Goal: Information Seeking & Learning: Learn about a topic

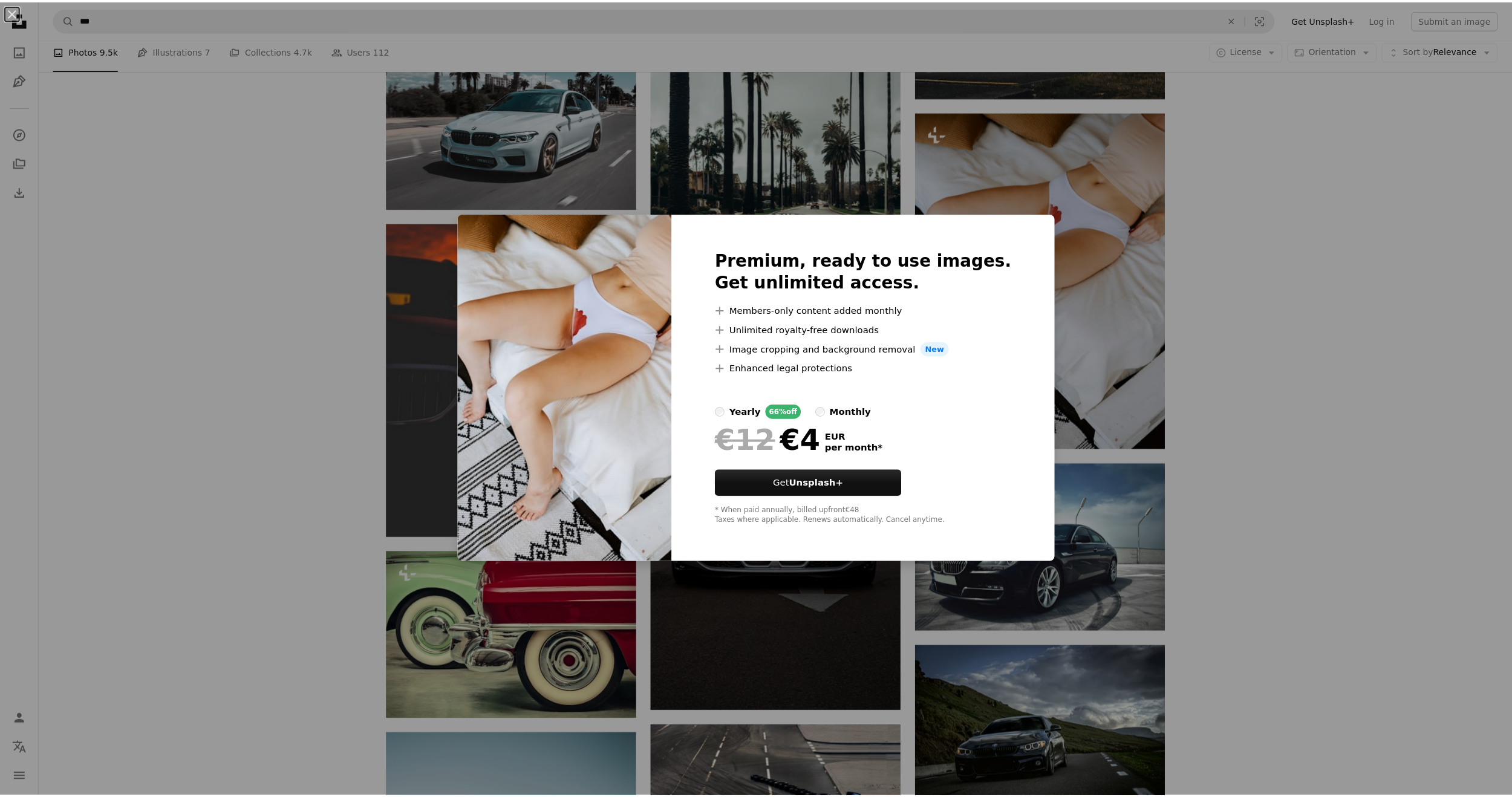
scroll to position [0, 321]
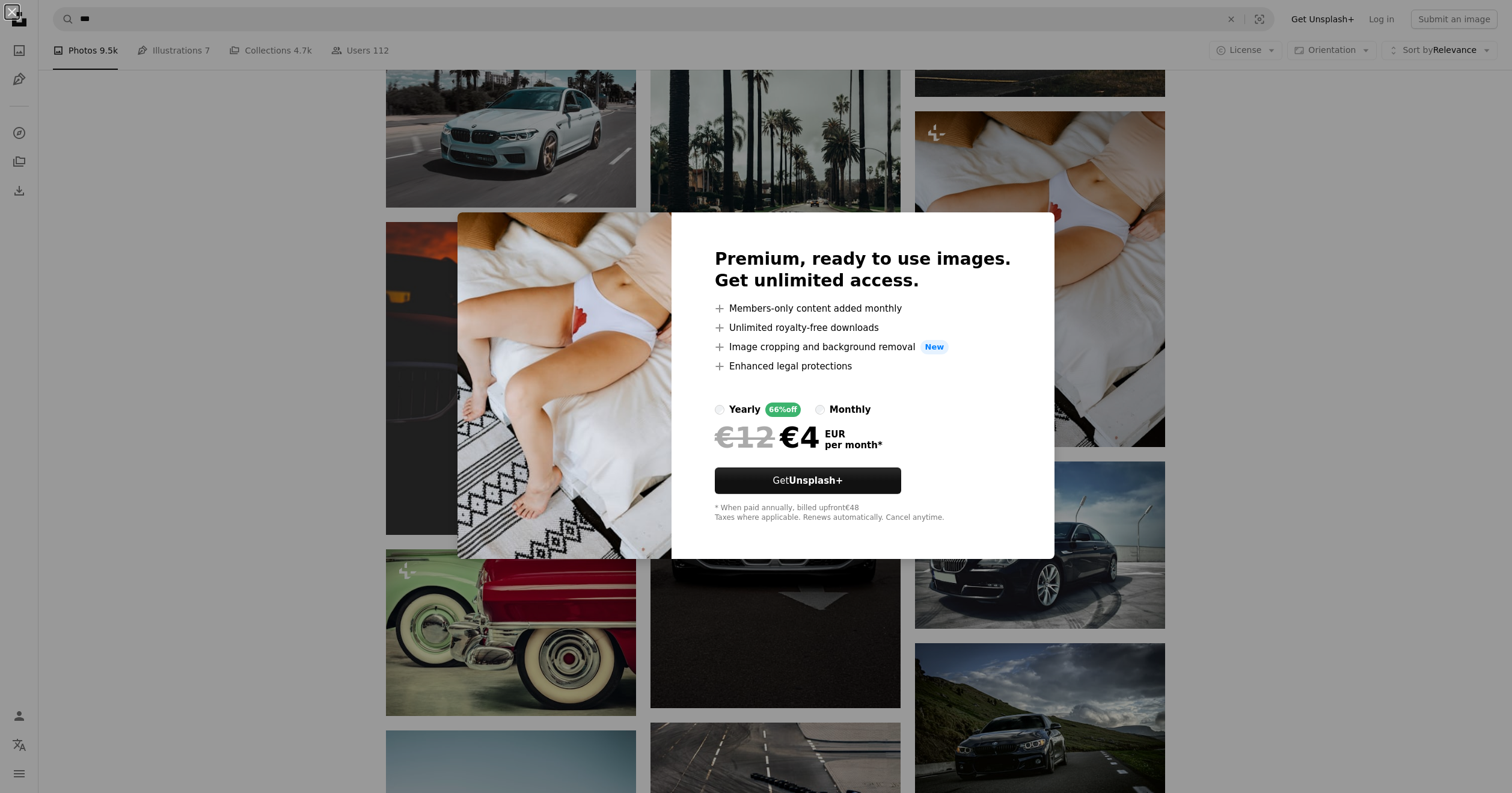
drag, startPoint x: 0, startPoint y: 0, endPoint x: 1091, endPoint y: 426, distance: 1171.2
click at [1091, 426] on div "An X shape Premium, ready to use images. Get unlimited access. A plus sign Memb…" at bounding box center [756, 396] width 1512 height 793
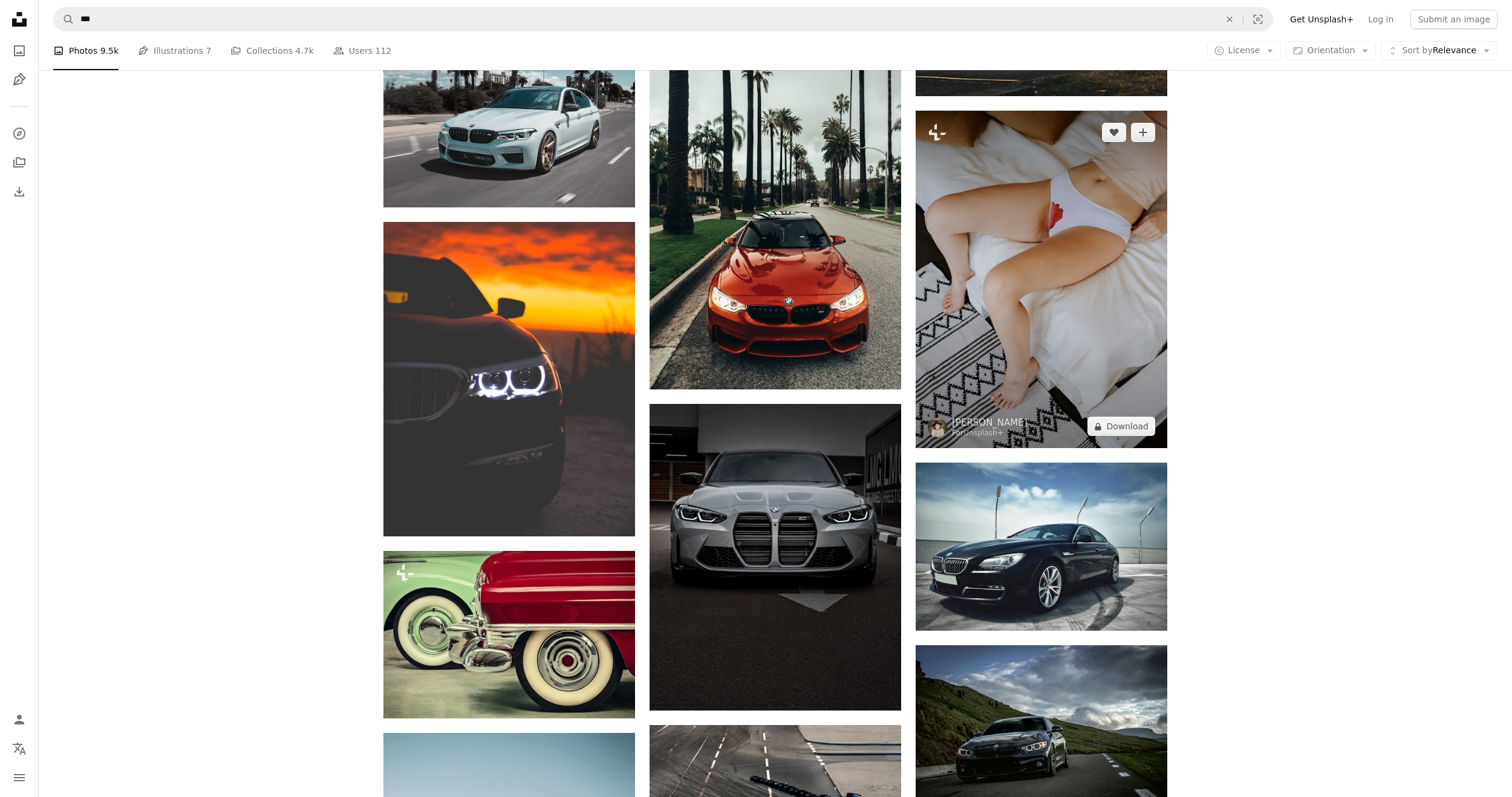
click at [1094, 382] on img at bounding box center [1041, 280] width 252 height 337
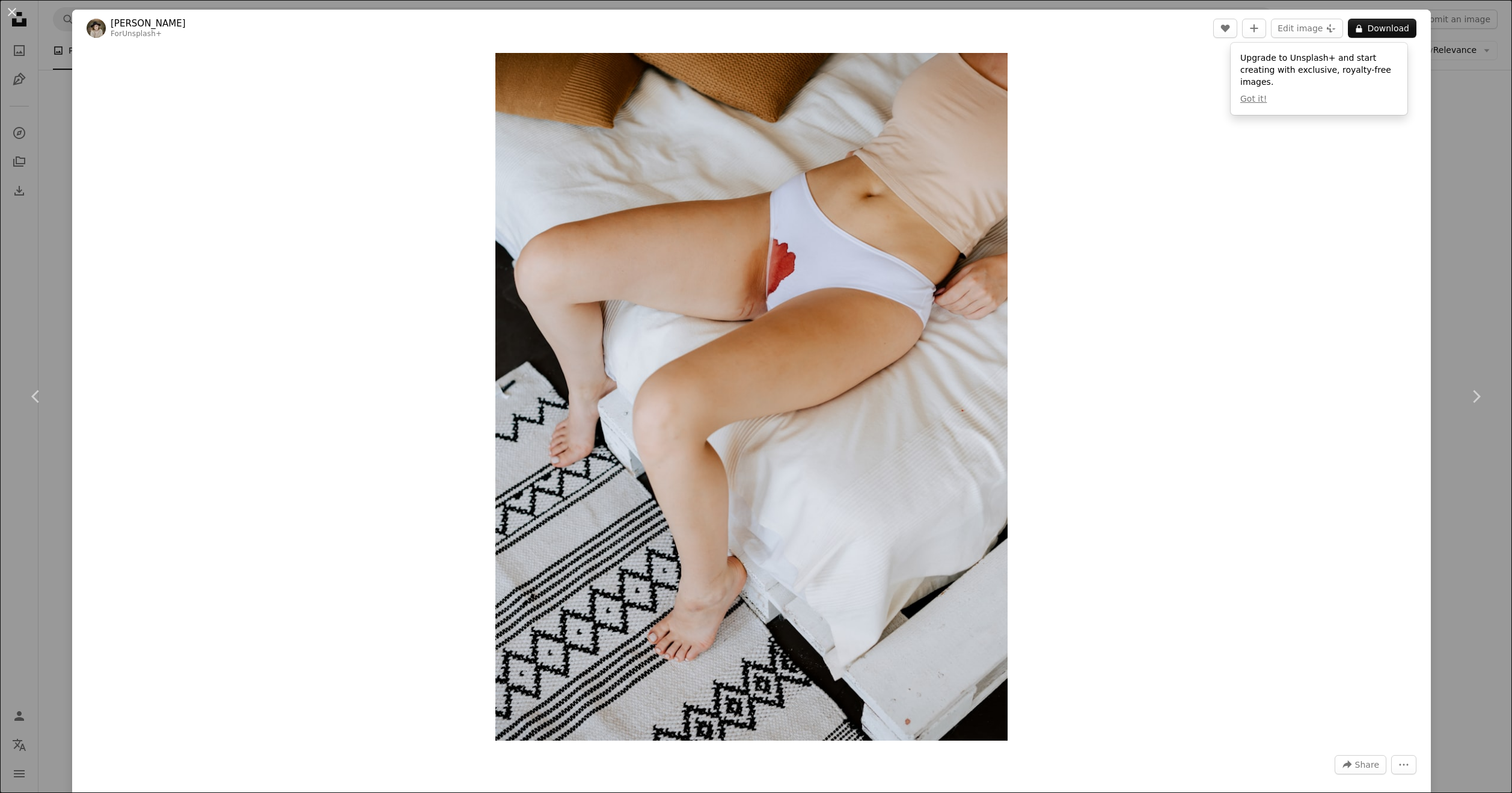
click at [1088, 381] on div "Zoom in" at bounding box center [752, 396] width 1359 height 700
drag, startPoint x: 1459, startPoint y: 142, endPoint x: 1462, endPoint y: 154, distance: 12.4
click at [1461, 146] on div "An X shape Chevron left Chevron right Kateryna Hliznitsova For Unsplash+ A hear…" at bounding box center [756, 396] width 1512 height 793
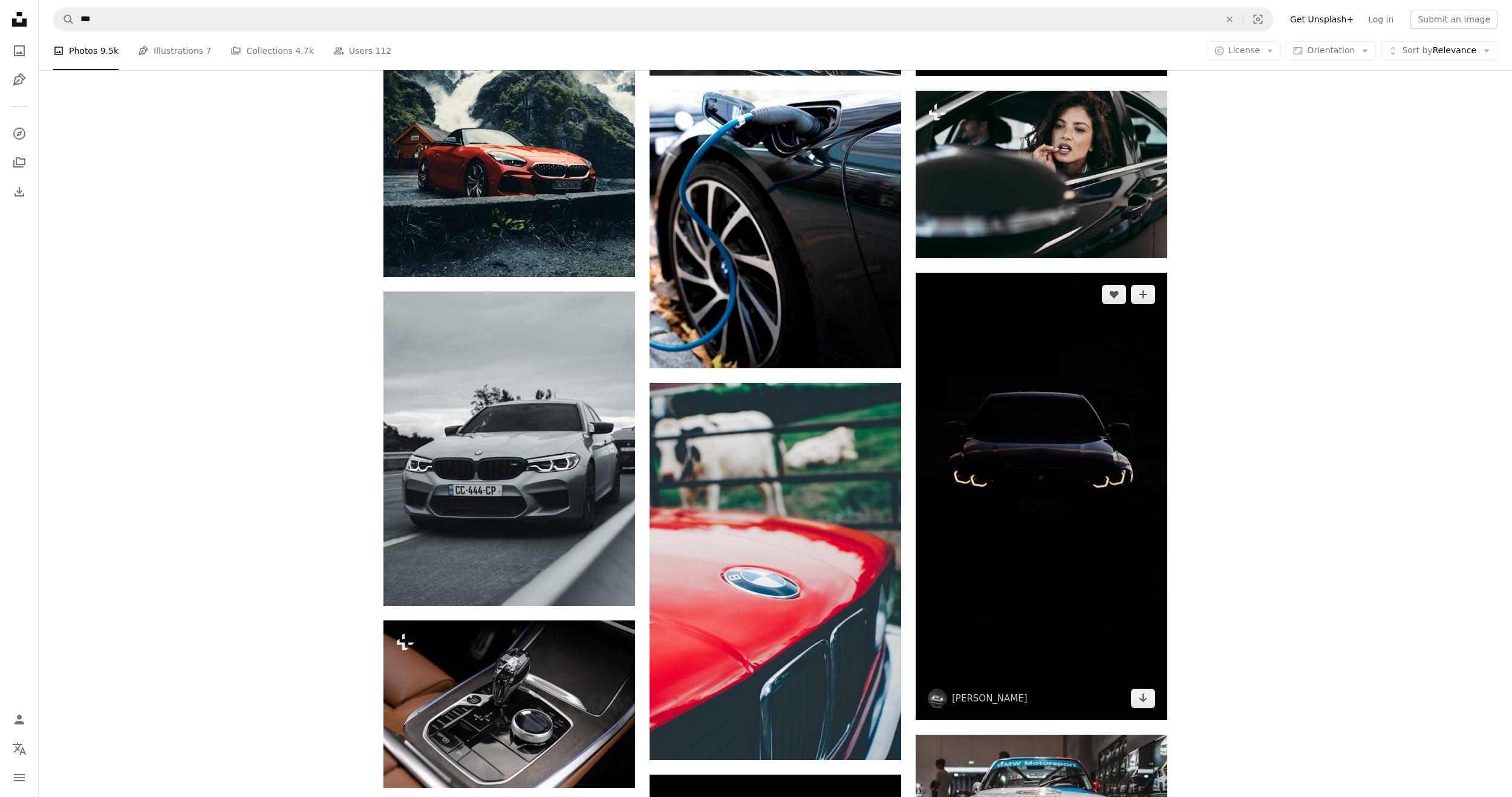
scroll to position [12152, 0]
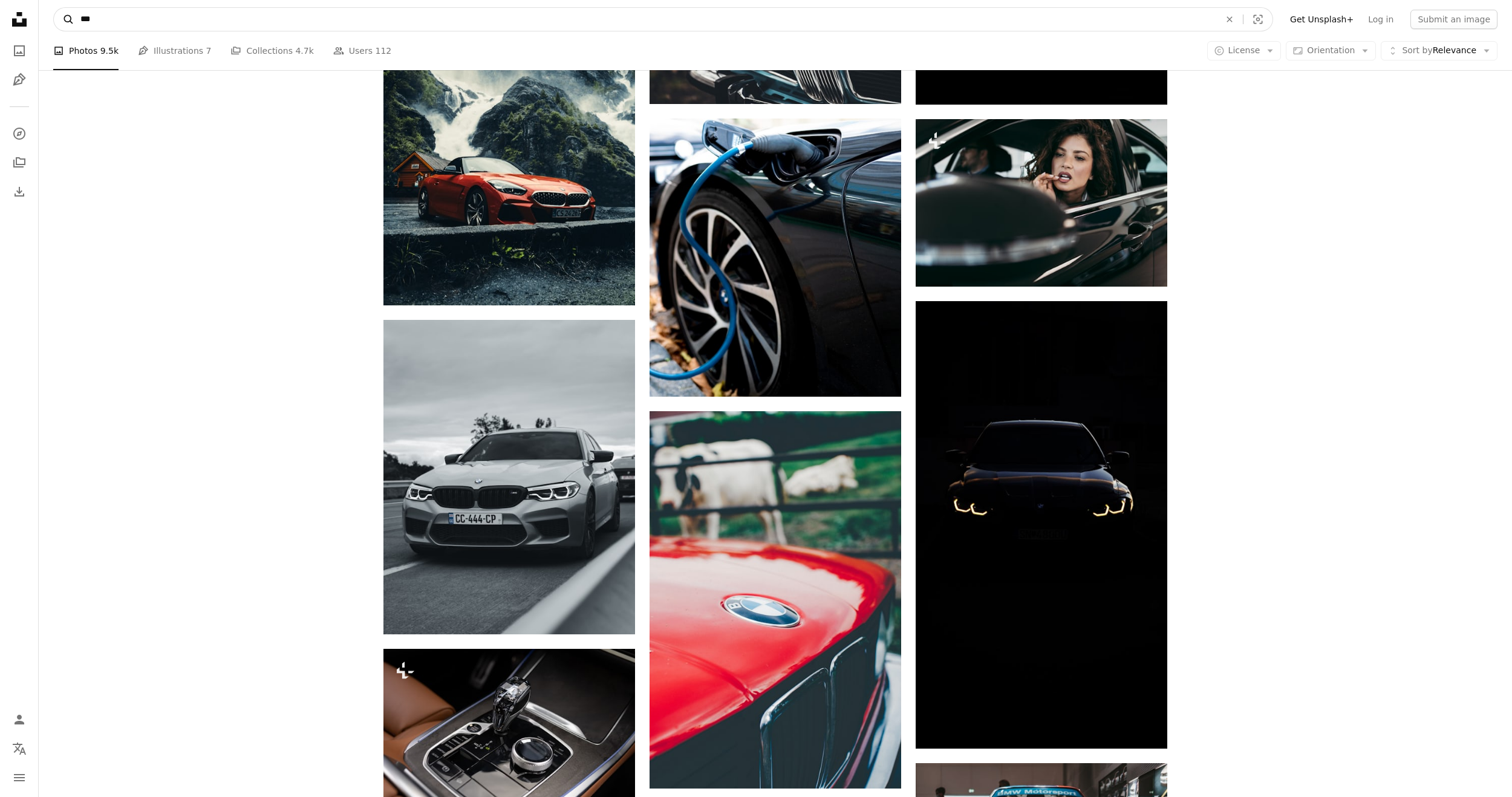
drag, startPoint x: 119, startPoint y: 20, endPoint x: 68, endPoint y: 17, distance: 51.1
click at [68, 17] on form "A magnifying glass *** An X shape Visual search" at bounding box center [663, 19] width 1219 height 25
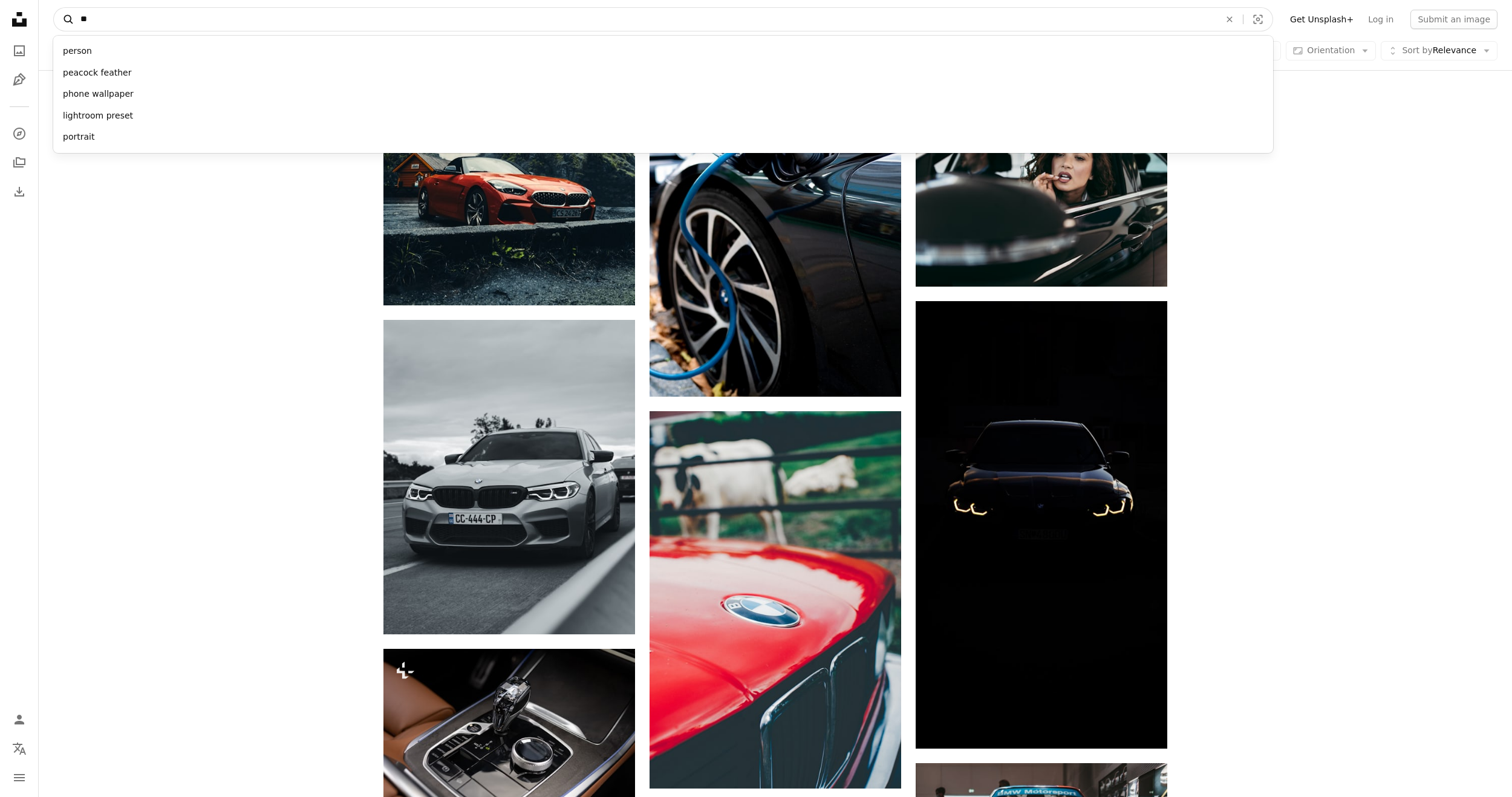
type input "*"
type input "**********"
click at [54, 8] on button "A magnifying glass" at bounding box center [64, 19] width 21 height 23
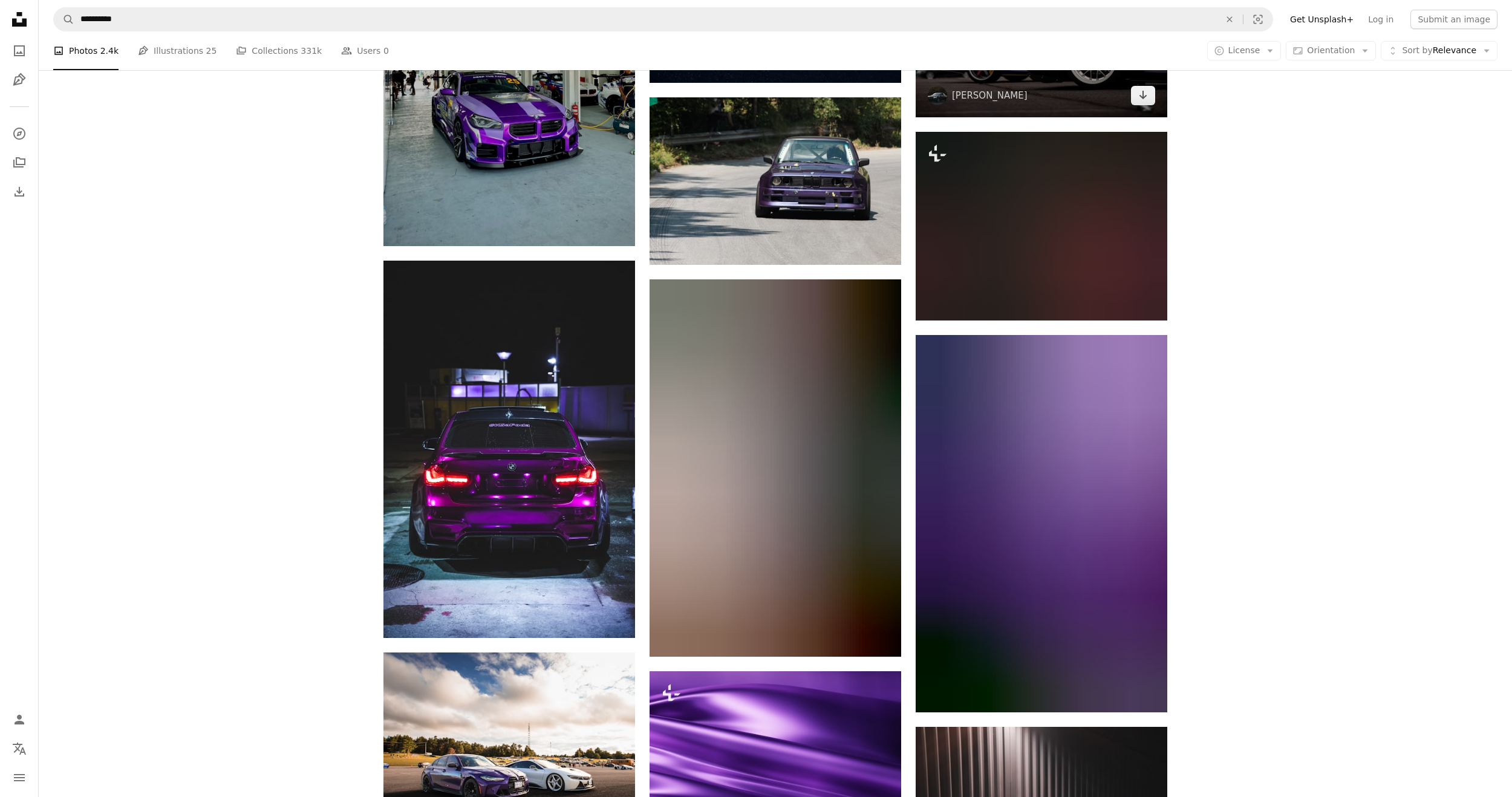
scroll to position [3205, 0]
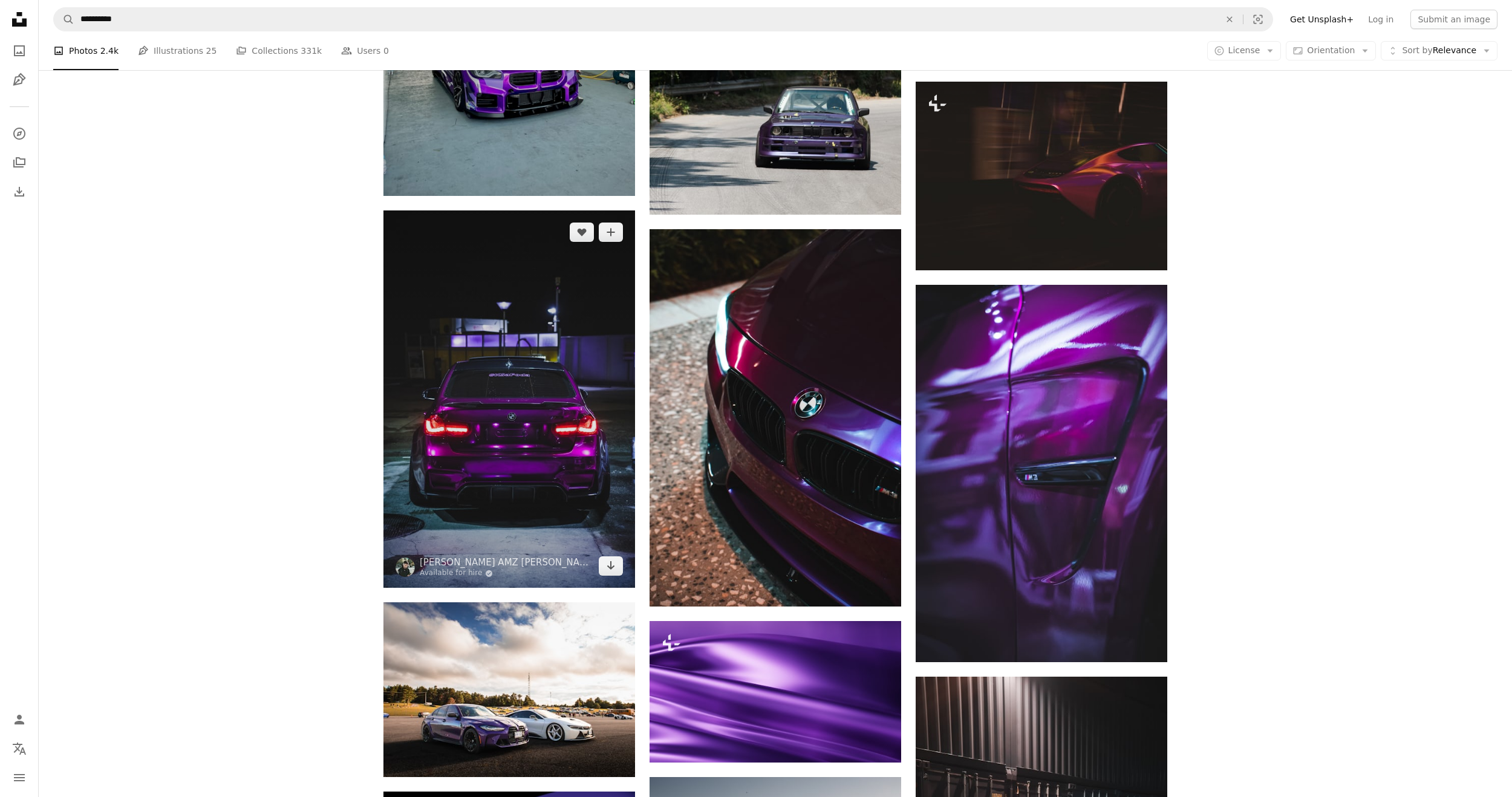
click at [531, 406] on img at bounding box center [509, 399] width 252 height 378
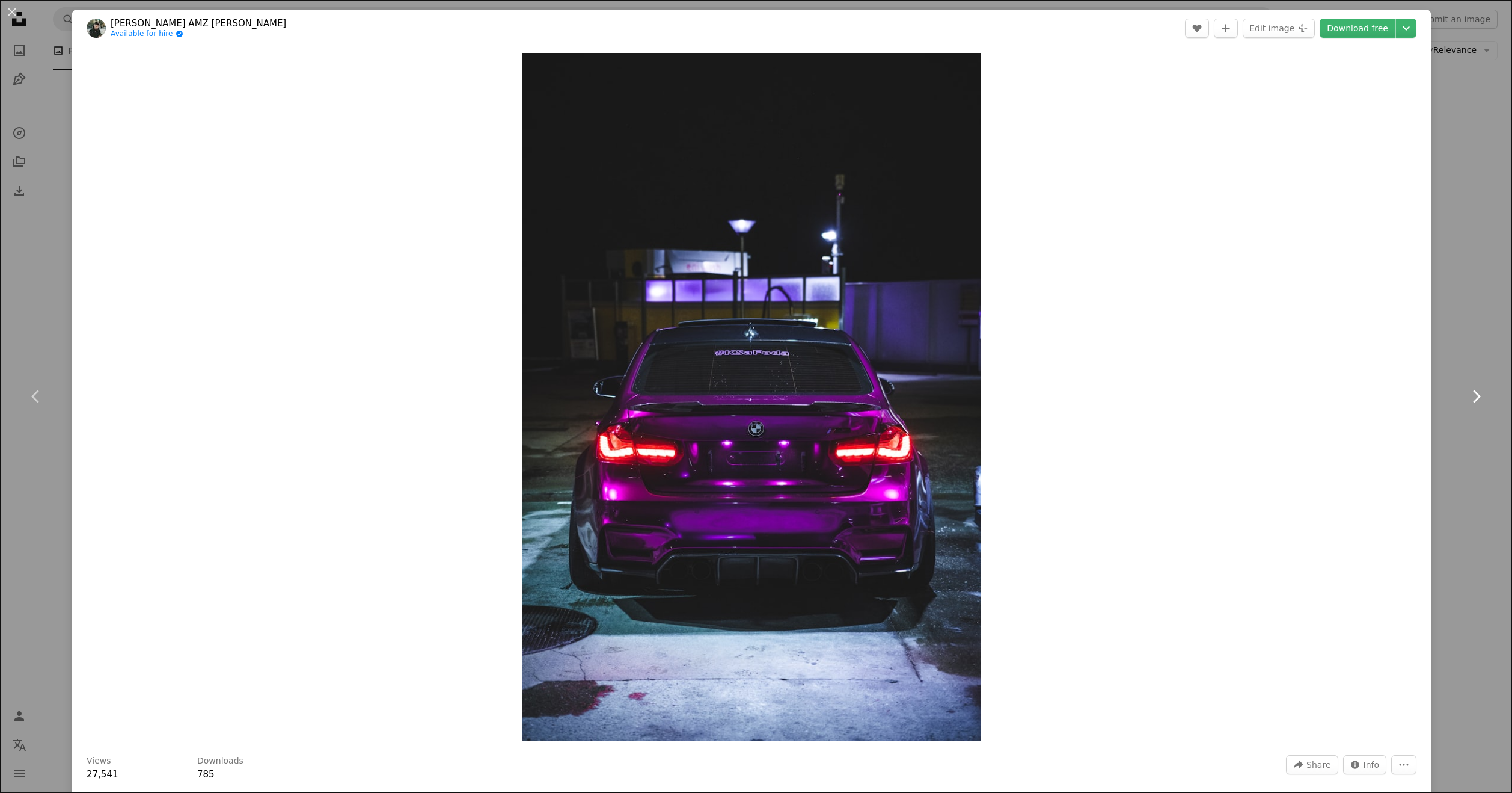
click at [1480, 408] on link "Chevron right" at bounding box center [1475, 396] width 72 height 115
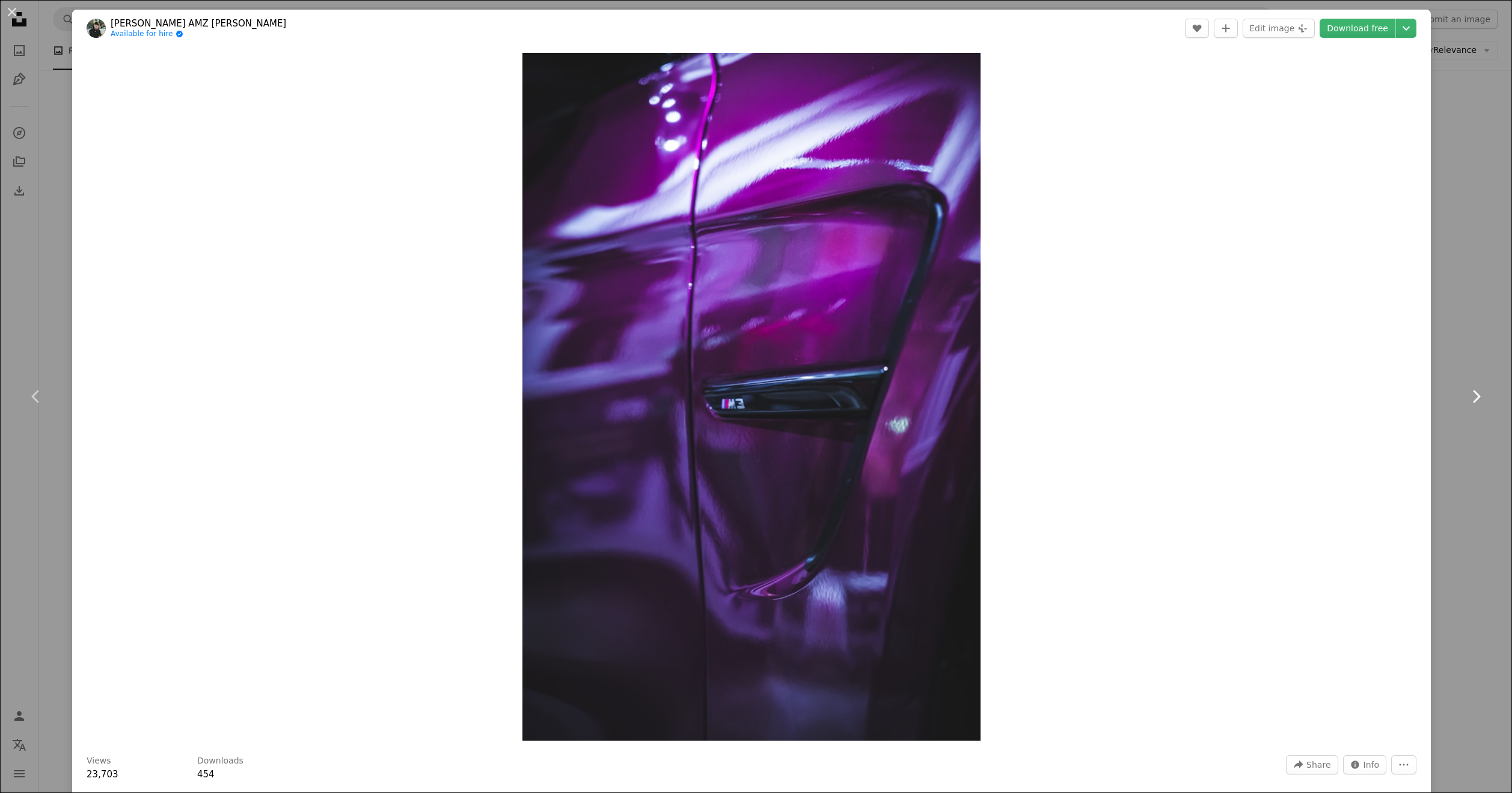
click at [1473, 409] on link "Chevron right" at bounding box center [1475, 396] width 72 height 115
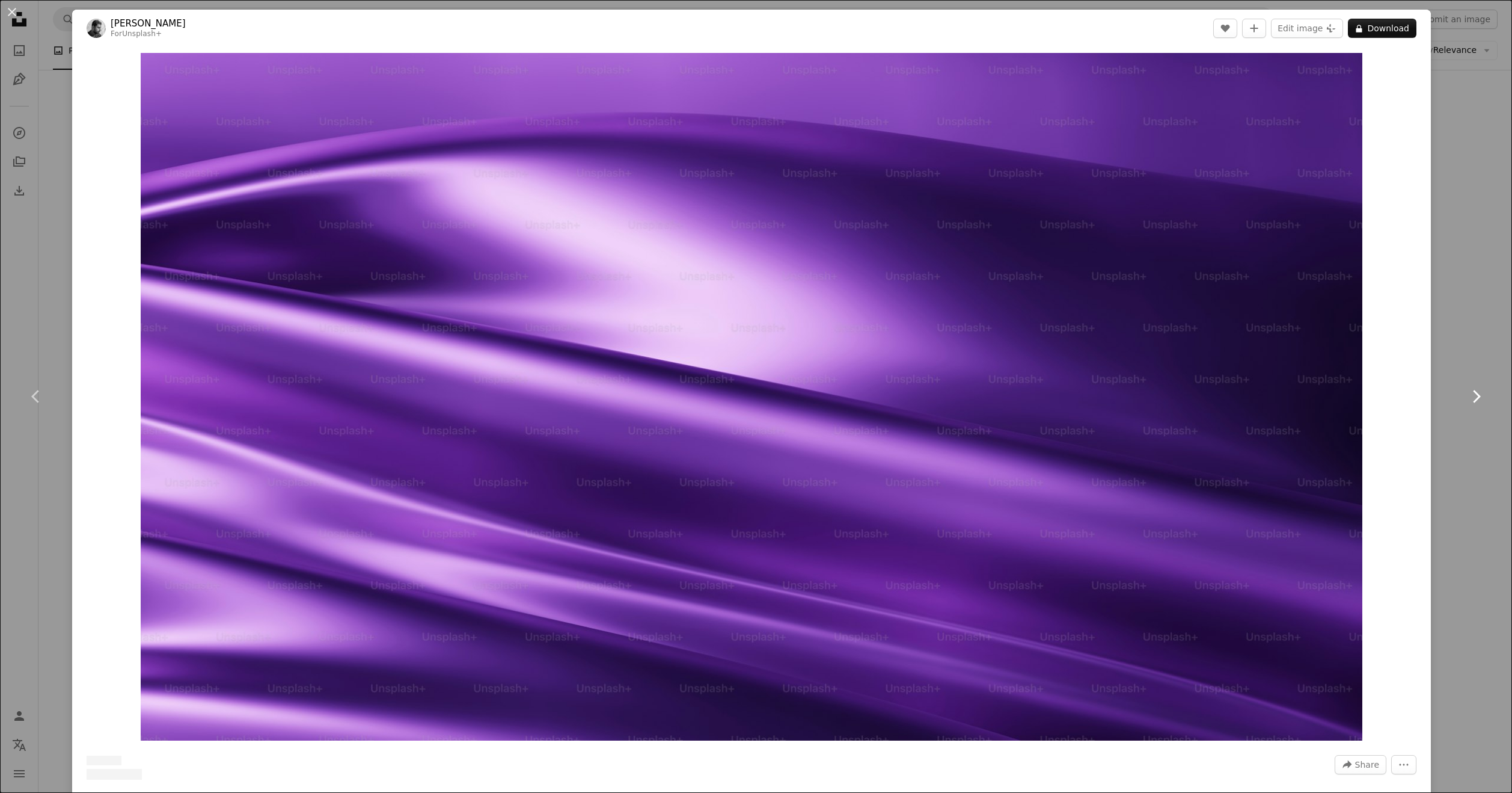
click at [1472, 409] on link "Chevron right" at bounding box center [1475, 396] width 72 height 115
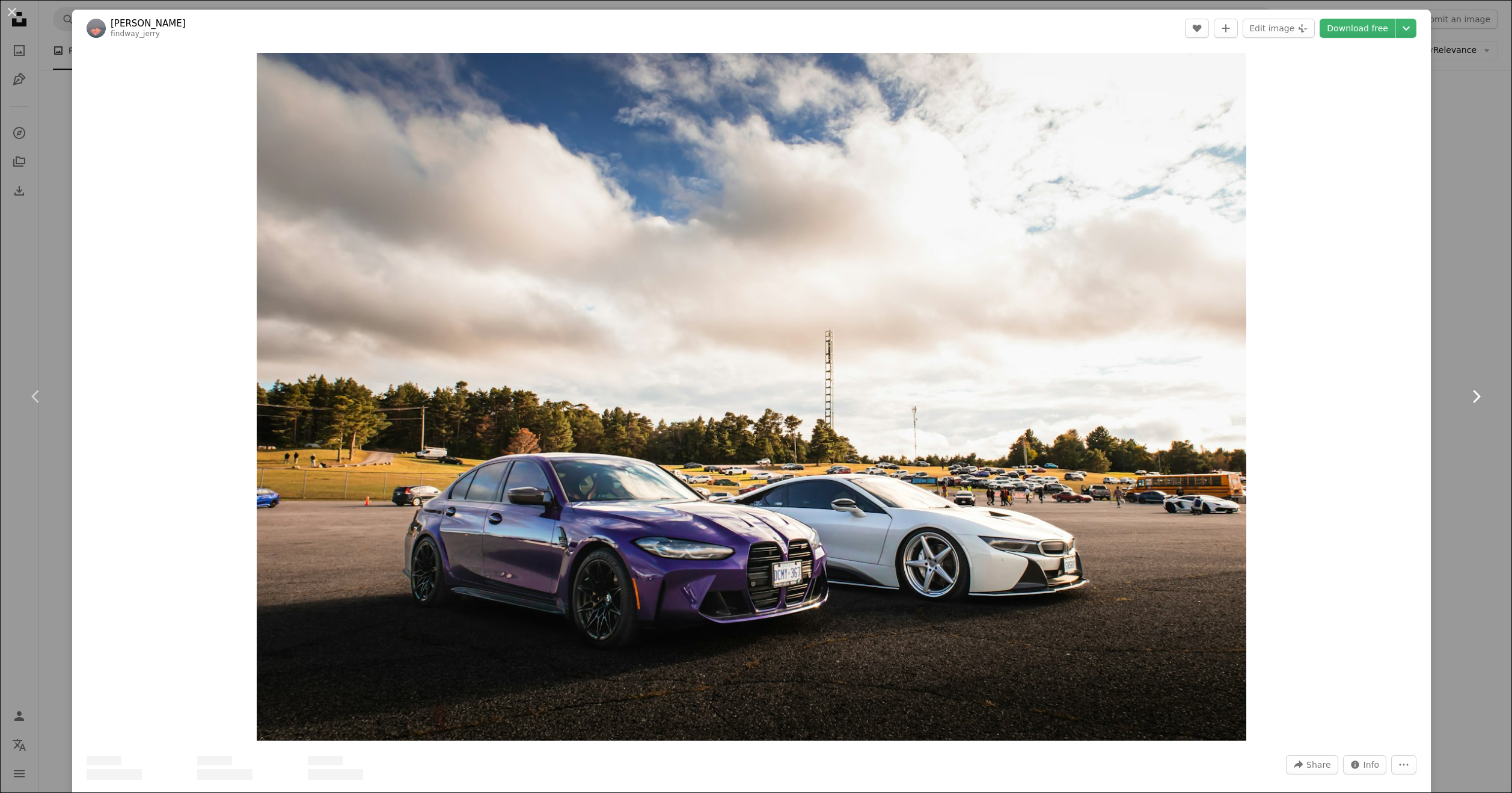
click at [1472, 409] on link "Chevron right" at bounding box center [1475, 396] width 72 height 115
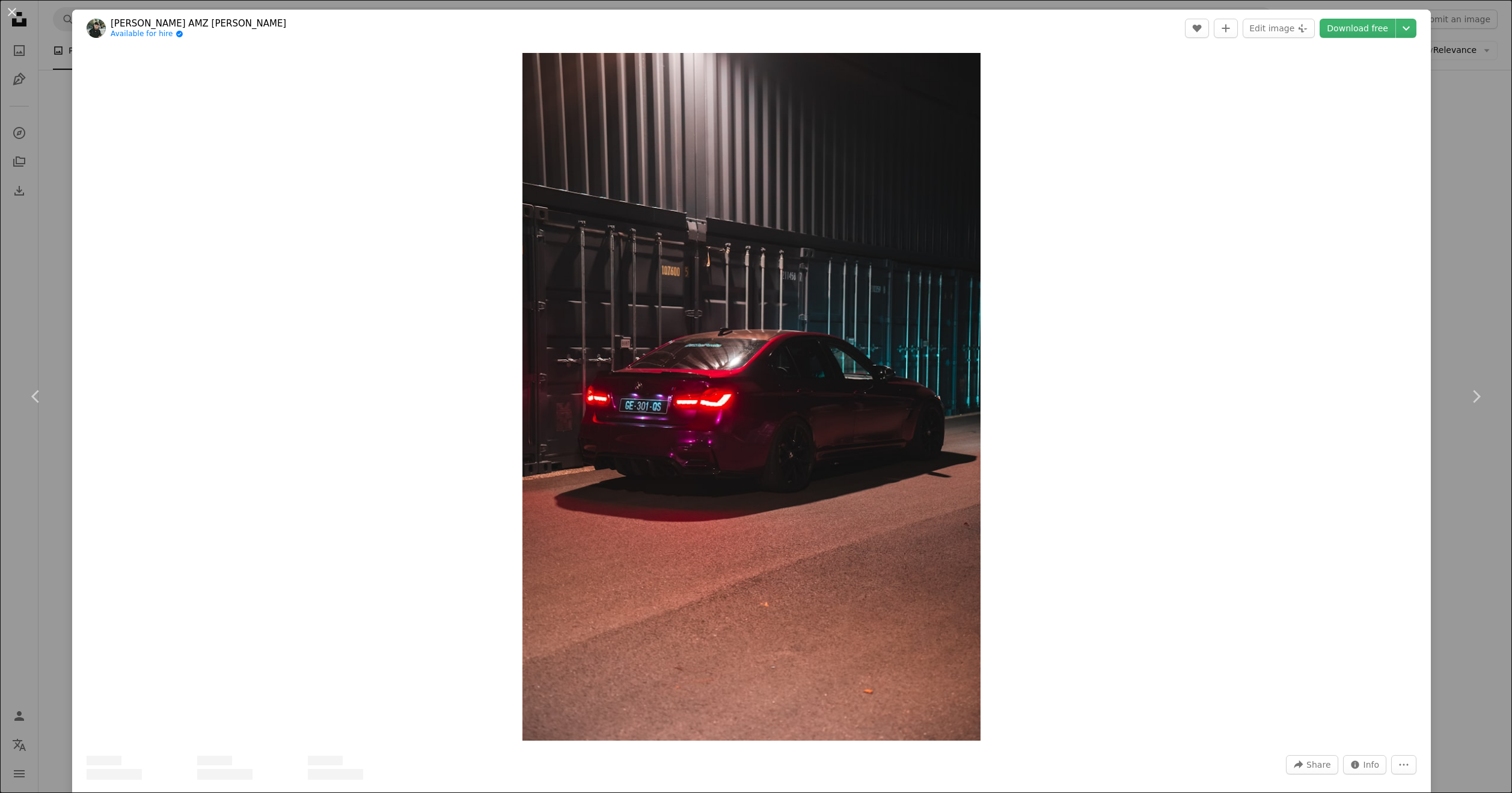
click at [1470, 201] on div "An X shape Chevron left Chevron right [PERSON_NAME] [PERSON_NAME] Available for…" at bounding box center [756, 396] width 1512 height 793
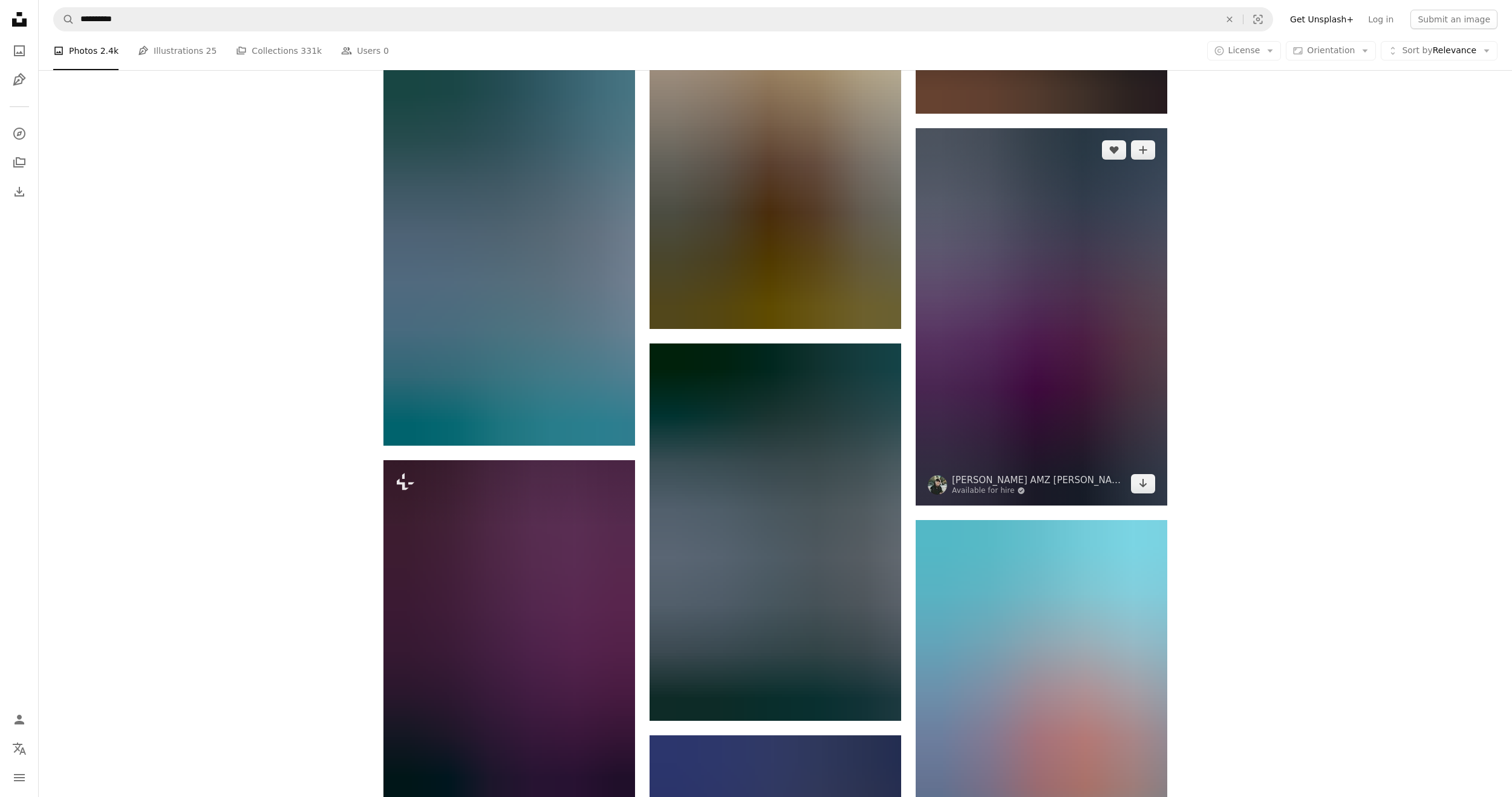
scroll to position [6893, 0]
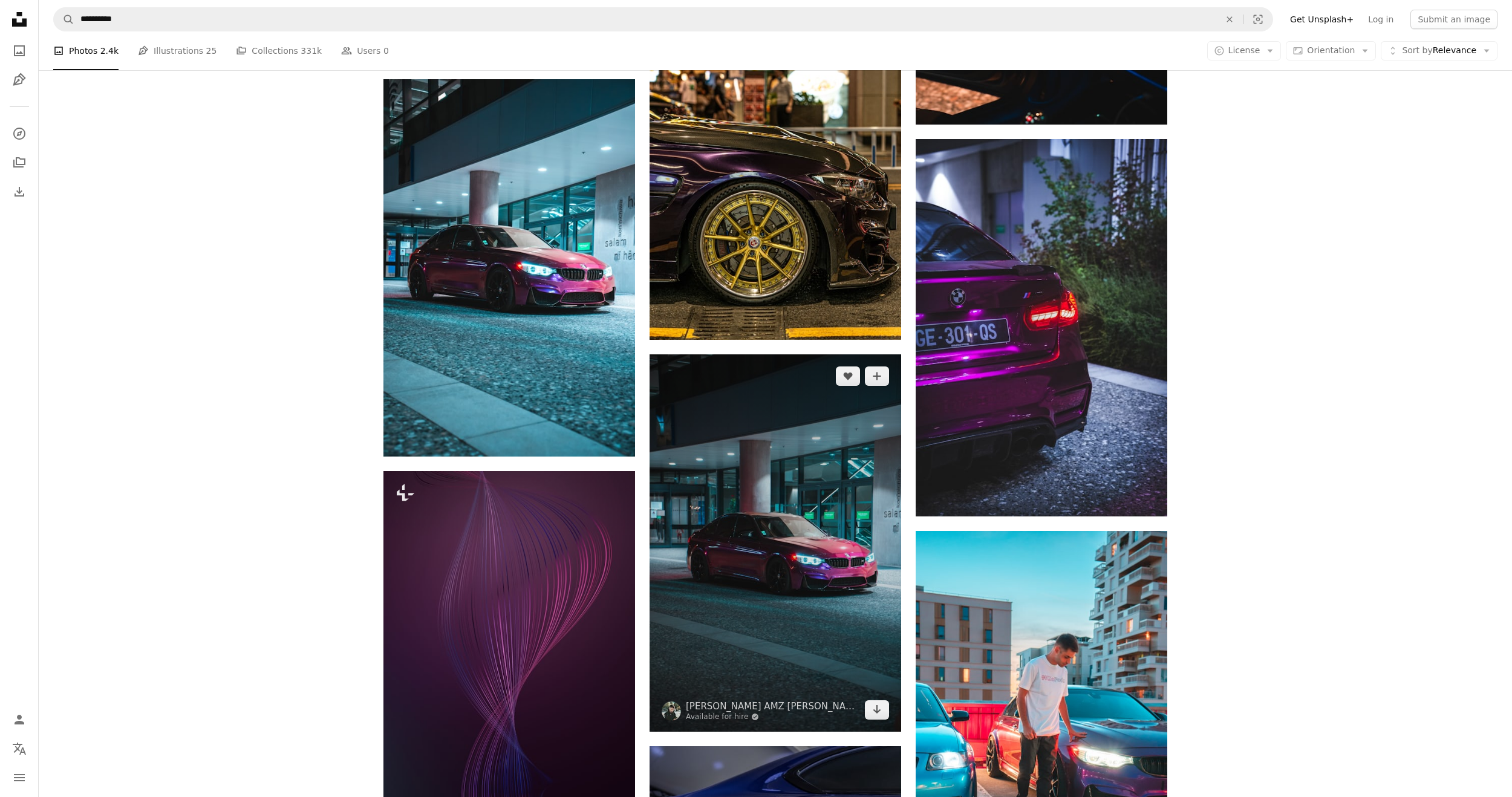
drag, startPoint x: 781, startPoint y: 466, endPoint x: 788, endPoint y: 483, distance: 18.4
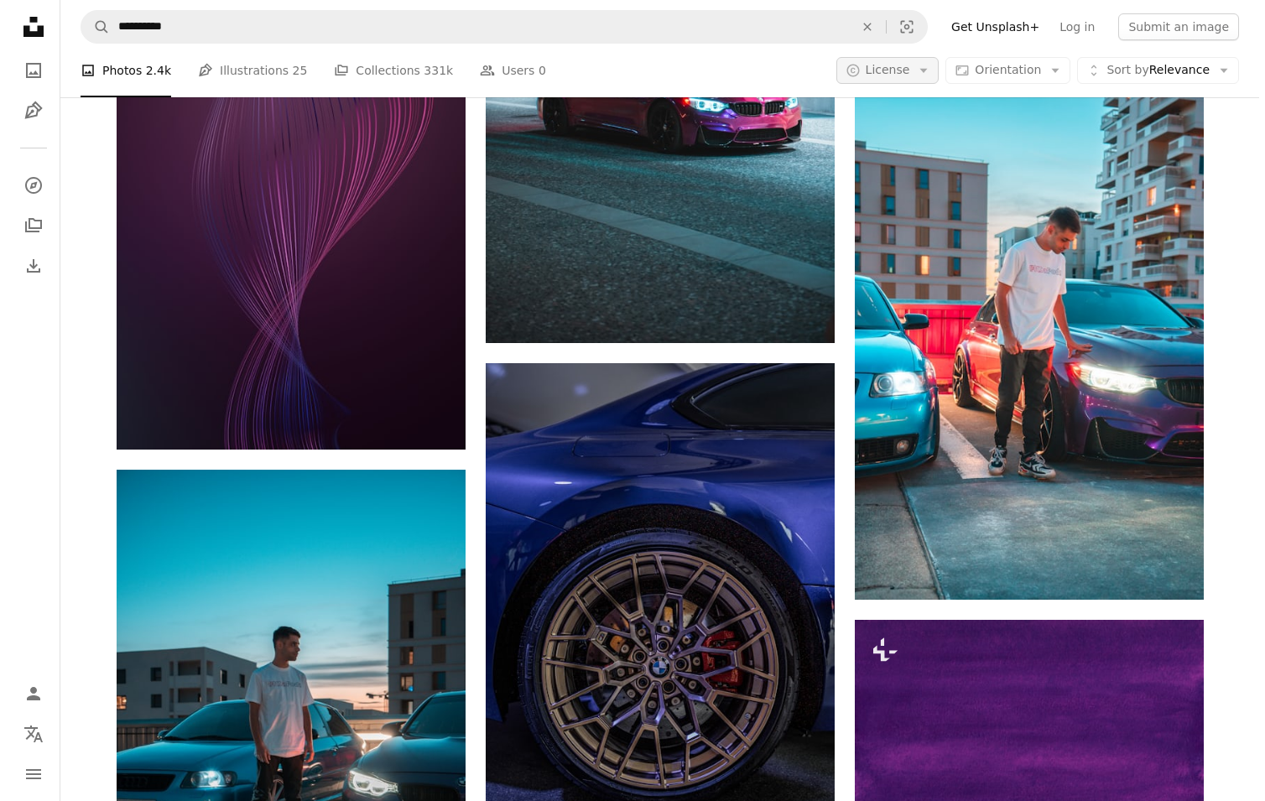
scroll to position [10144, 0]
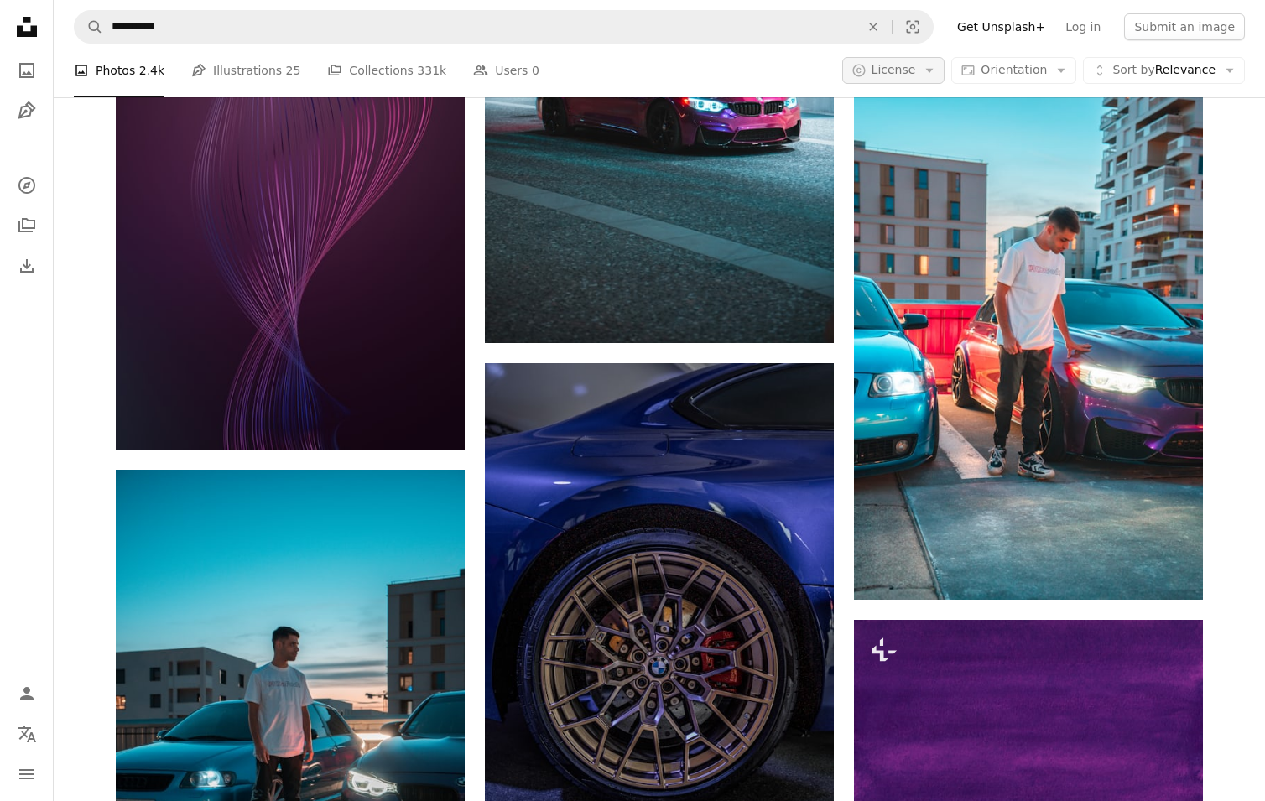
click at [931, 70] on icon "button" at bounding box center [930, 71] width 8 height 4
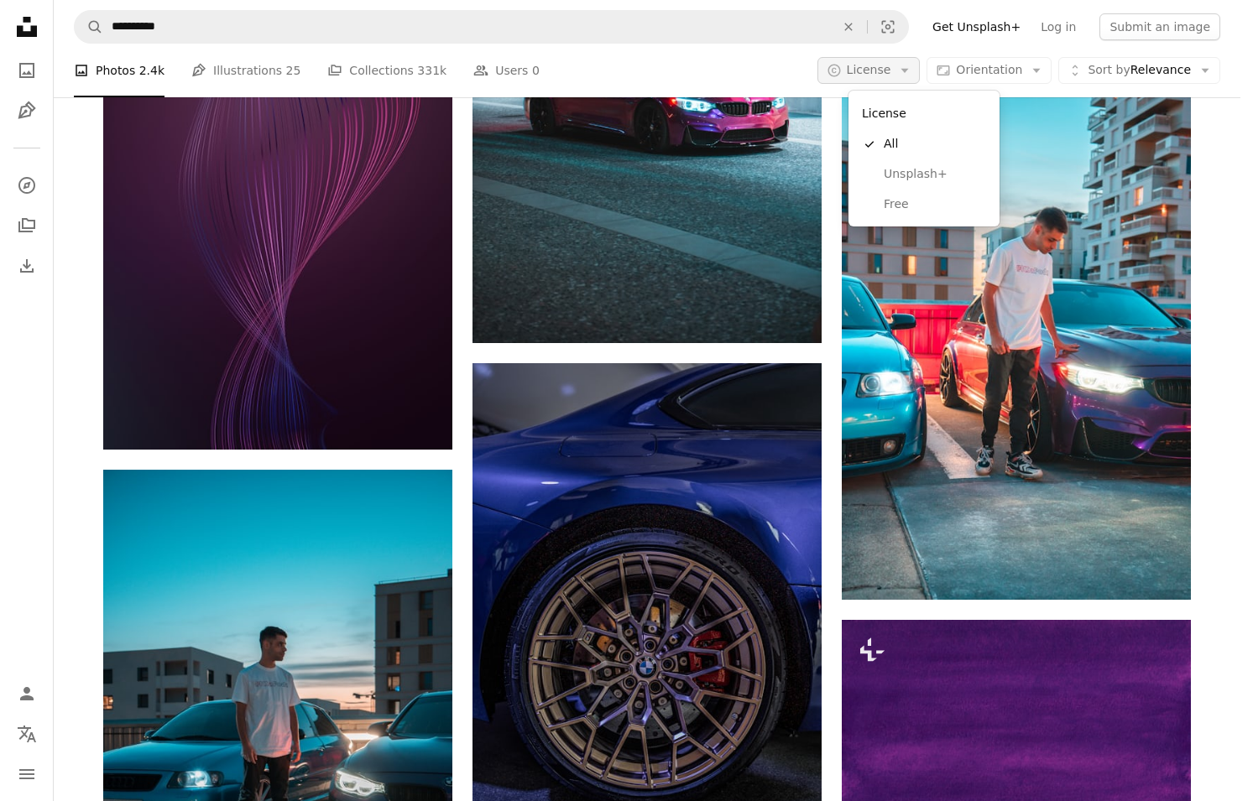
click at [909, 70] on icon "button" at bounding box center [905, 71] width 8 height 4
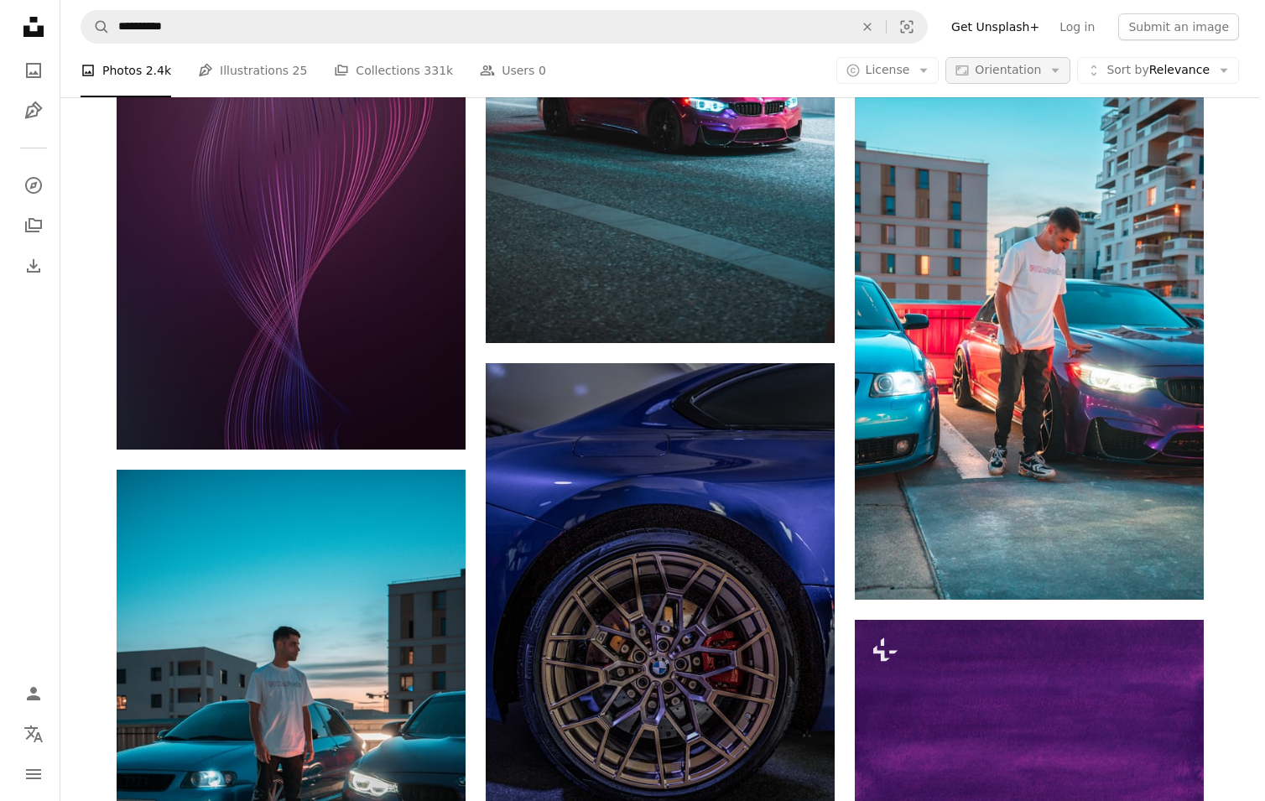
scroll to position [0, 0]
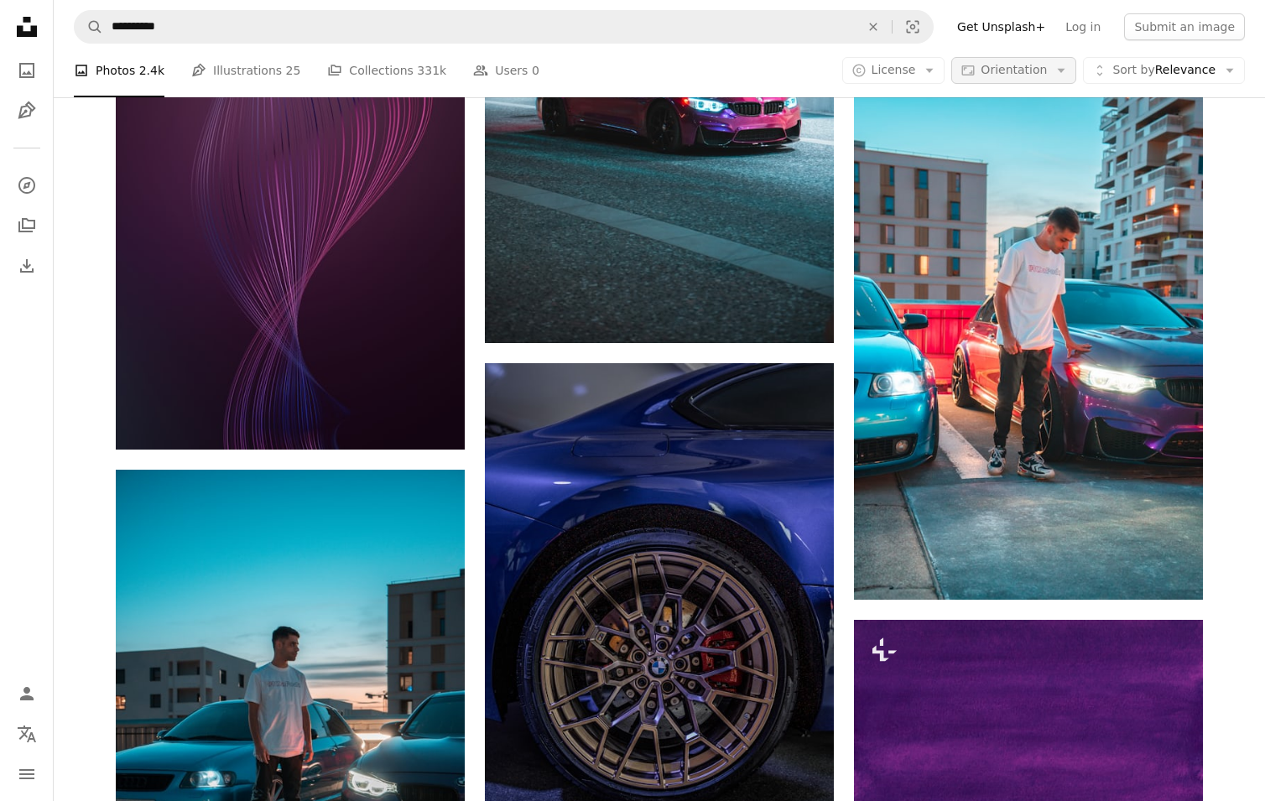
click at [1042, 69] on span "Orientation" at bounding box center [1014, 69] width 66 height 13
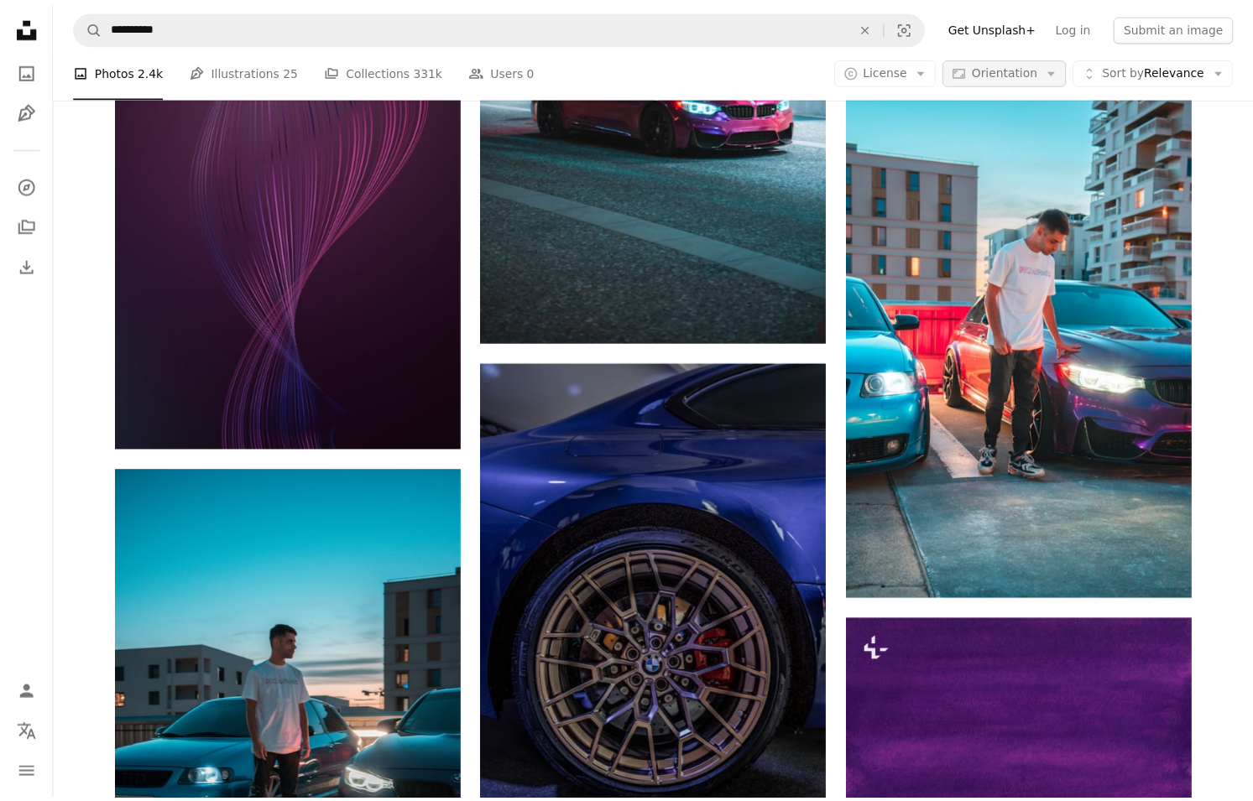
scroll to position [10144, 0]
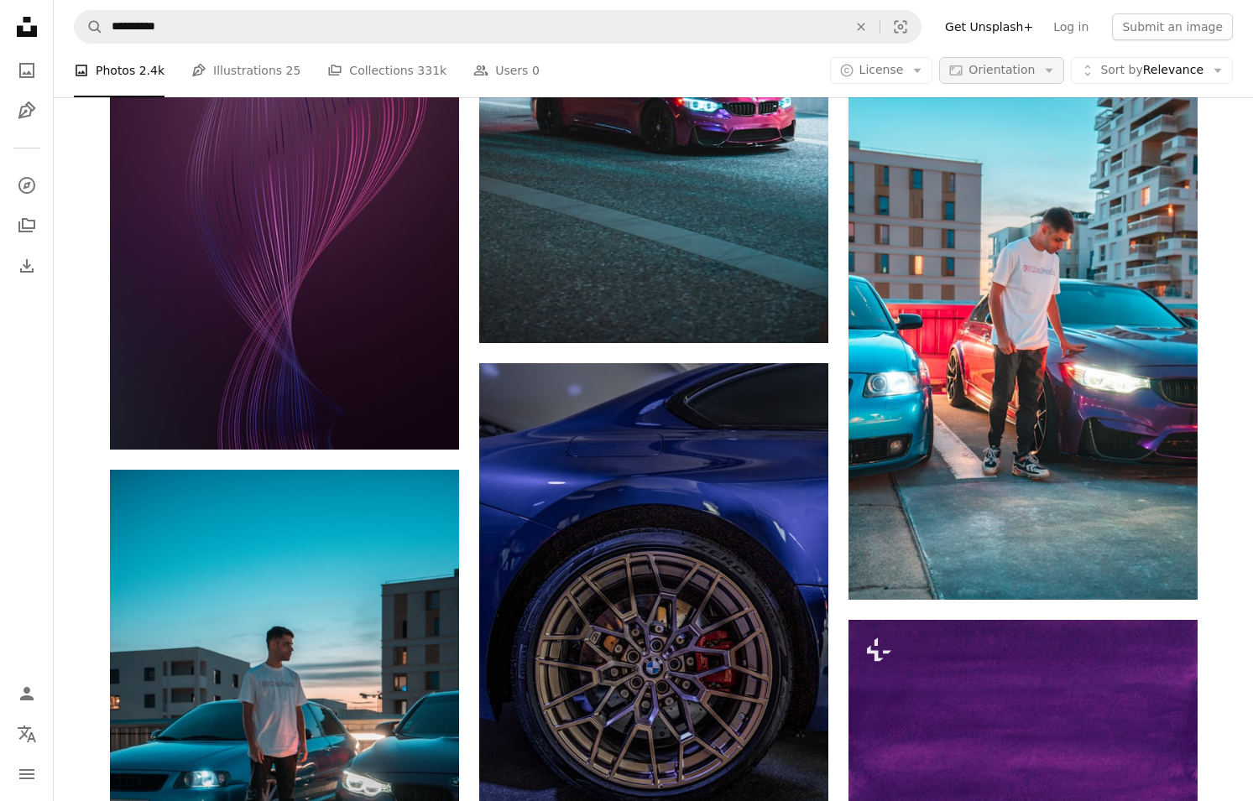
click at [1053, 70] on icon "button" at bounding box center [1049, 71] width 8 height 4
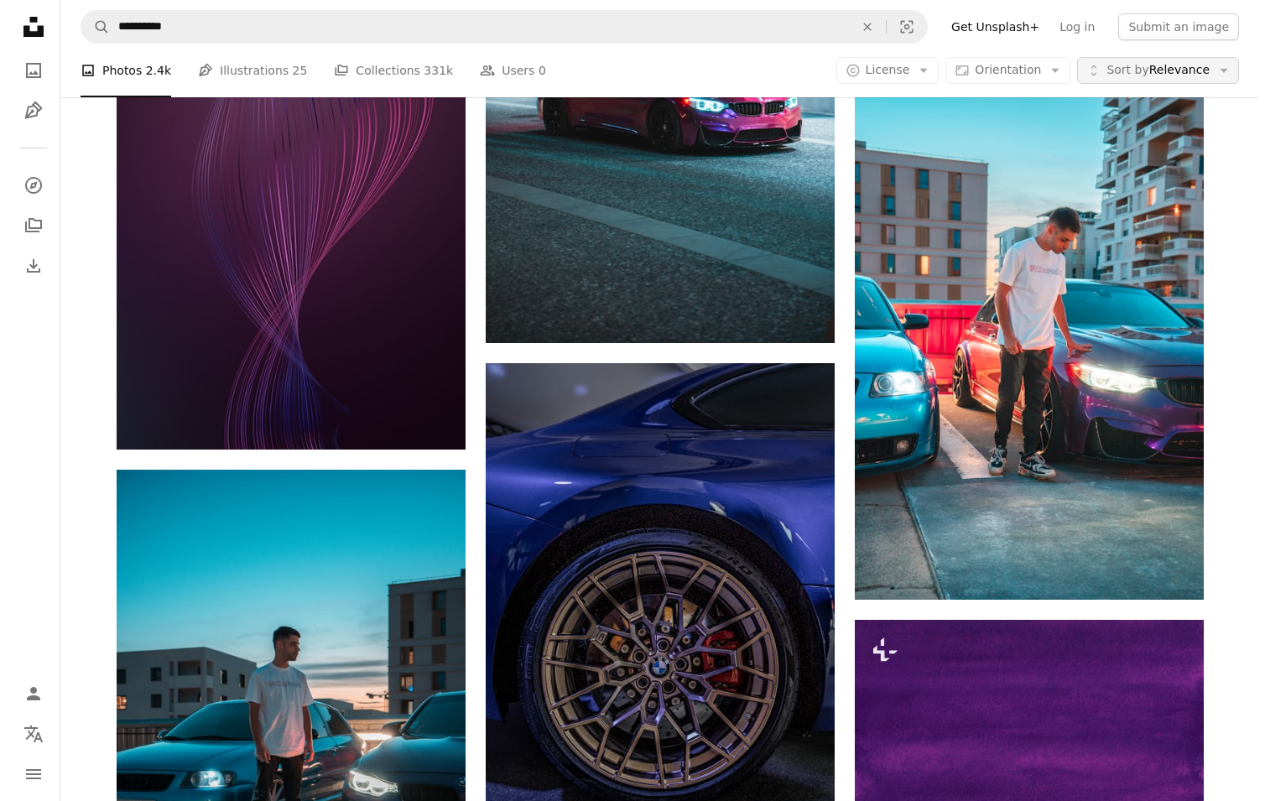
scroll to position [0, 0]
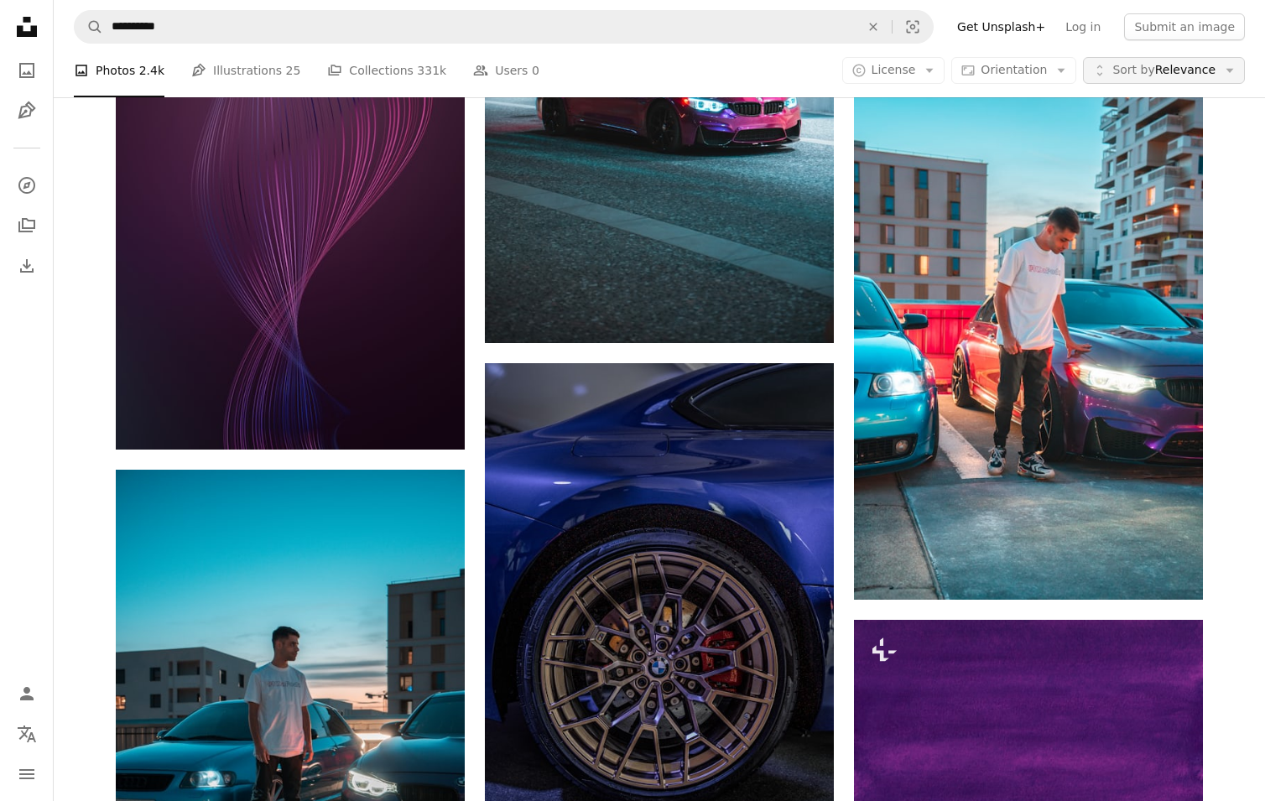
click at [1206, 70] on button "Unfold Sort by Relevance Arrow down" at bounding box center [1164, 70] width 162 height 27
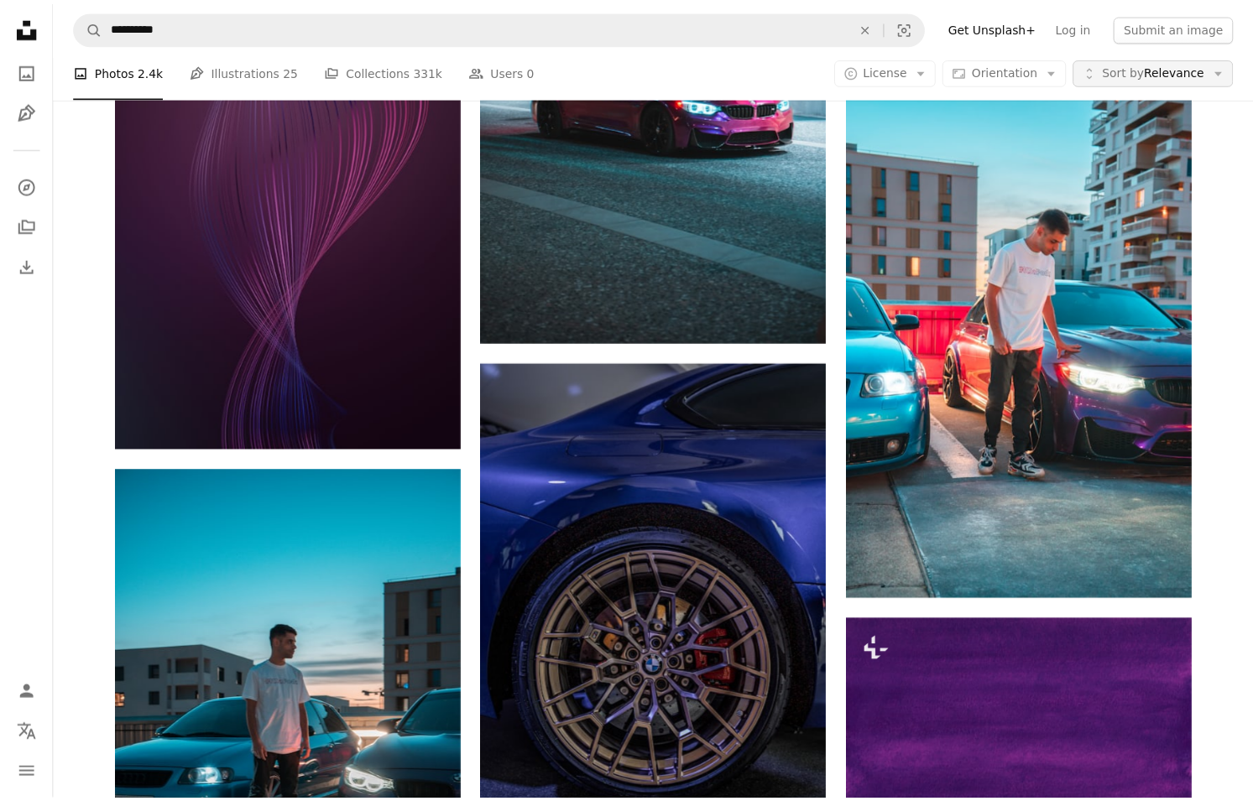
scroll to position [10144, 0]
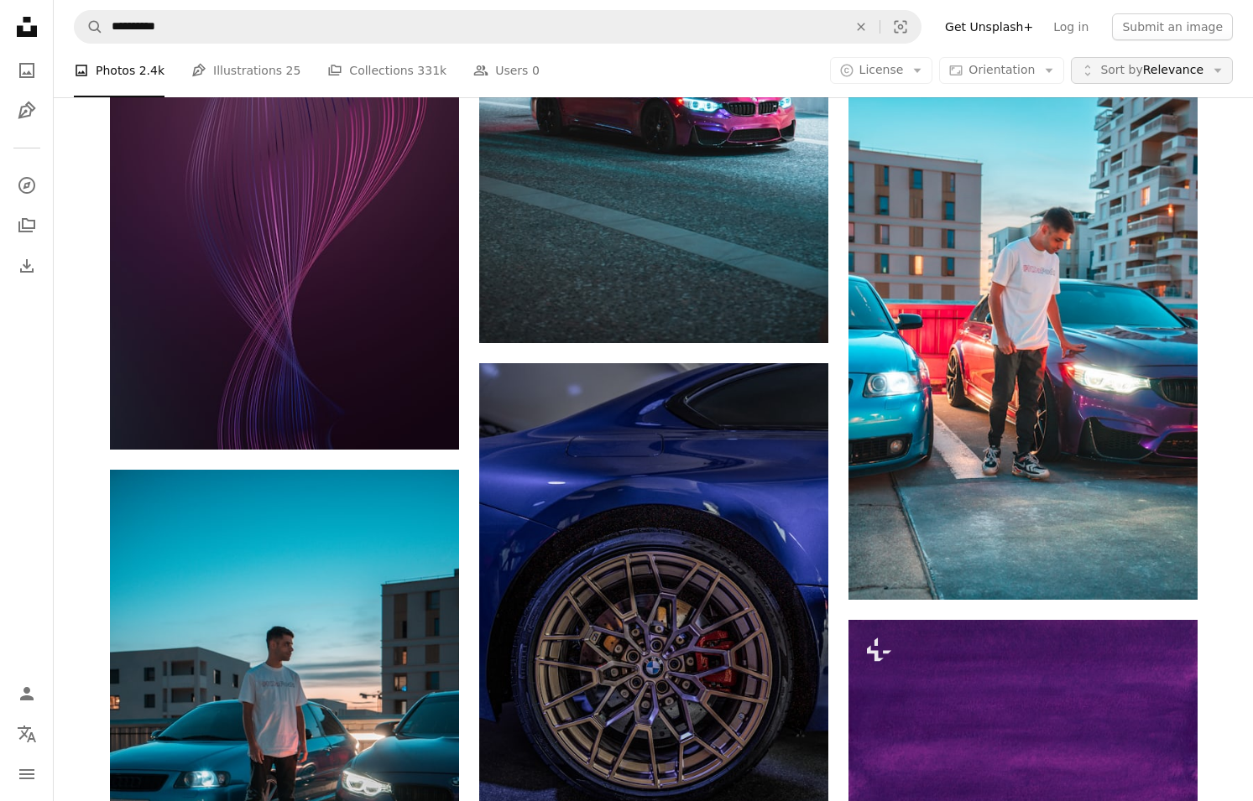
click at [1206, 70] on button "Unfold Sort by Relevance Arrow down" at bounding box center [1152, 70] width 162 height 27
drag, startPoint x: 905, startPoint y: 493, endPoint x: 881, endPoint y: 512, distance: 30.5
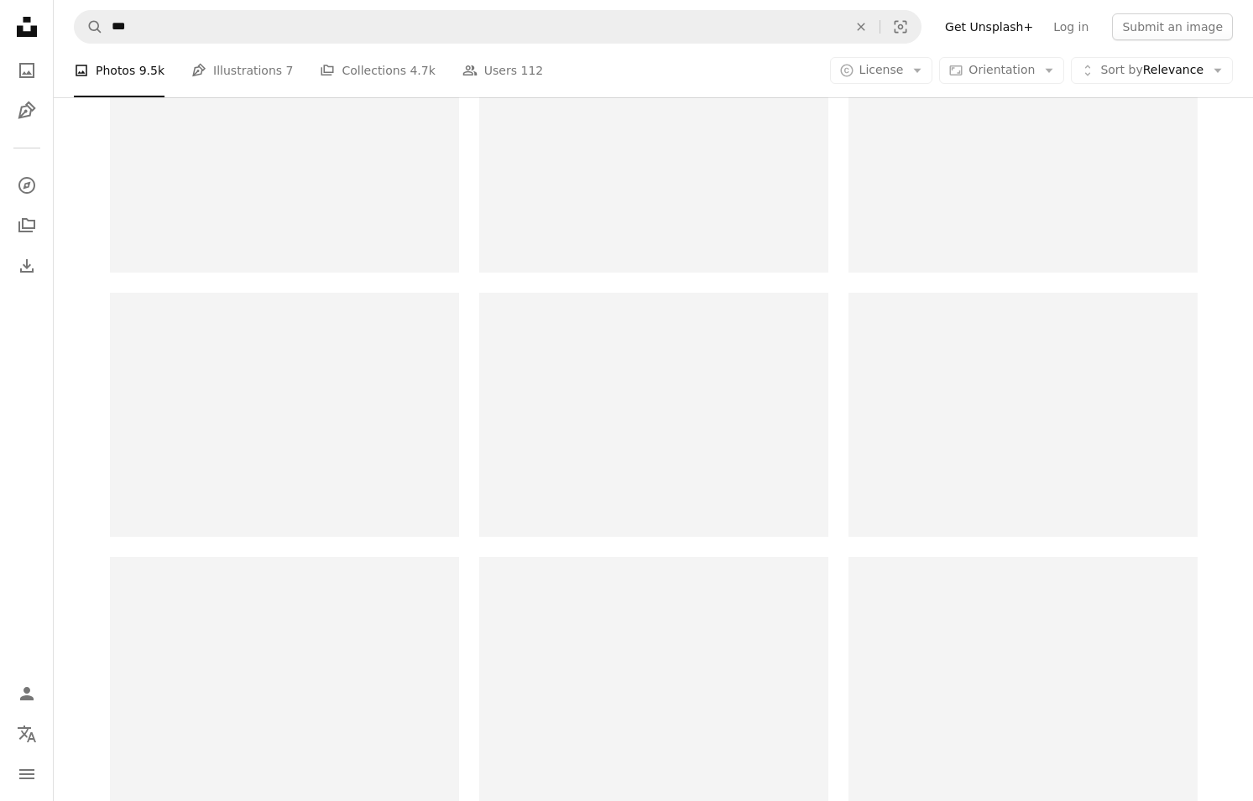
scroll to position [1184, 0]
